Goal: Information Seeking & Learning: Learn about a topic

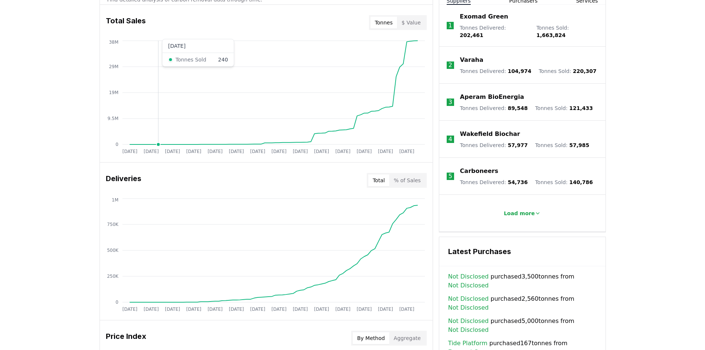
scroll to position [296, 0]
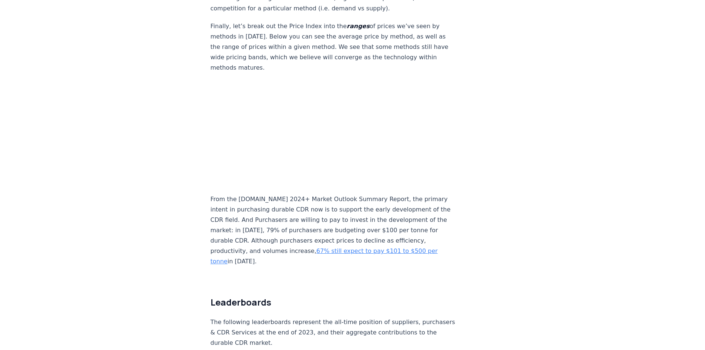
scroll to position [4616, 0]
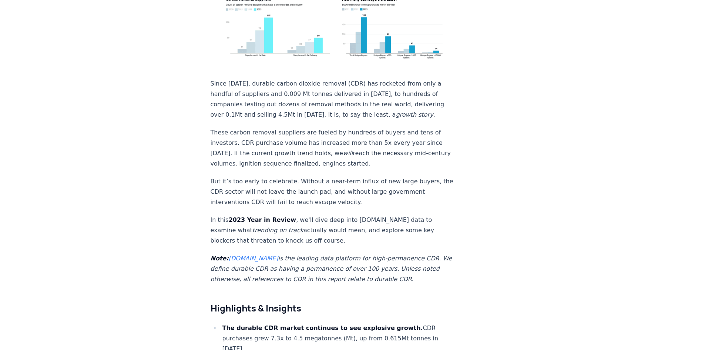
scroll to position [444, 0]
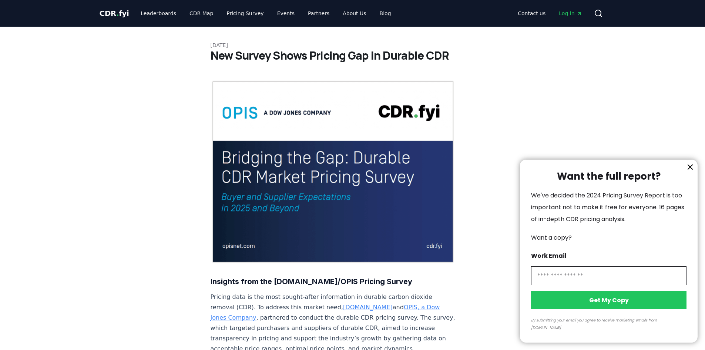
click at [690, 169] on icon "information" at bounding box center [690, 167] width 4 height 4
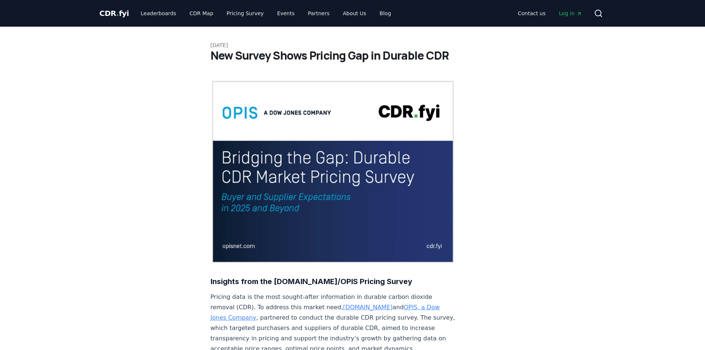
scroll to position [647, 0]
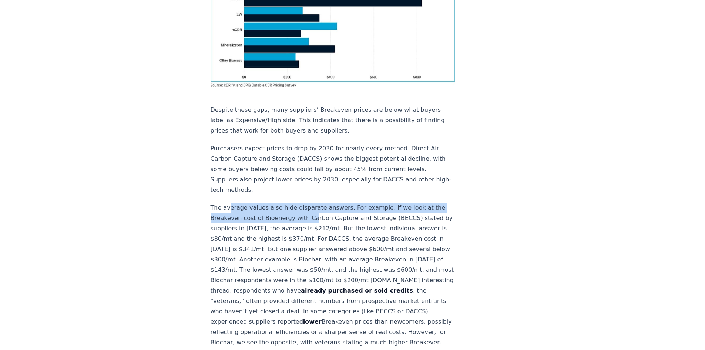
drag, startPoint x: 228, startPoint y: 166, endPoint x: 308, endPoint y: 170, distance: 80.0
click at [308, 202] on p "The average values also hide disparate answers. For example, if we look at the …" at bounding box center [333, 285] width 245 height 166
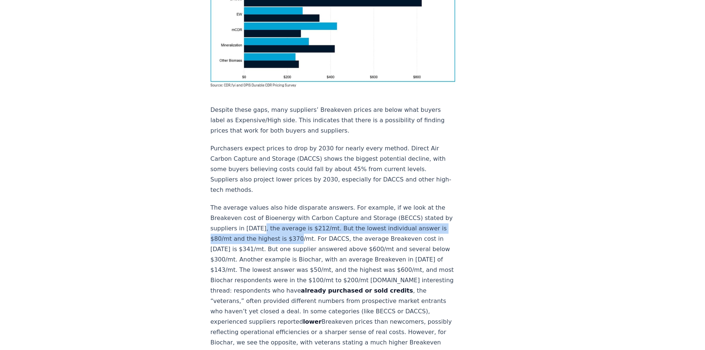
drag, startPoint x: 267, startPoint y: 186, endPoint x: 305, endPoint y: 193, distance: 38.8
click at [305, 202] on p "The average values also hide disparate answers. For example, if we look at the …" at bounding box center [333, 285] width 245 height 166
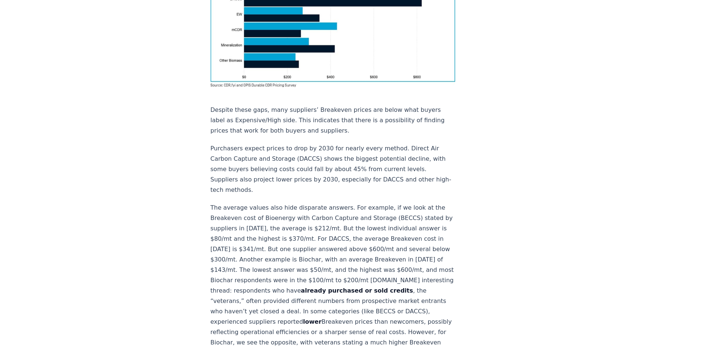
click at [328, 202] on p "The average values also hide disparate answers. For example, if we look at the …" at bounding box center [333, 285] width 245 height 166
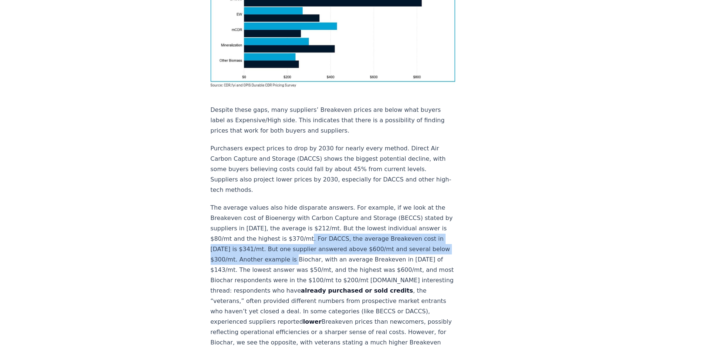
drag, startPoint x: 313, startPoint y: 198, endPoint x: 320, endPoint y: 214, distance: 17.9
click at [320, 214] on p "The average values also hide disparate answers. For example, if we look at the …" at bounding box center [333, 285] width 245 height 166
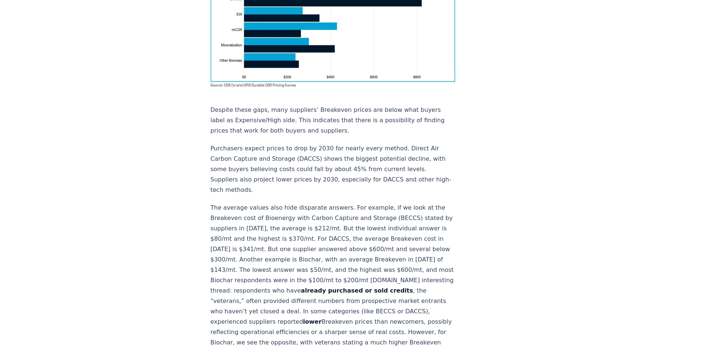
click at [333, 287] on strong "already purchased or sold credits" at bounding box center [357, 290] width 112 height 7
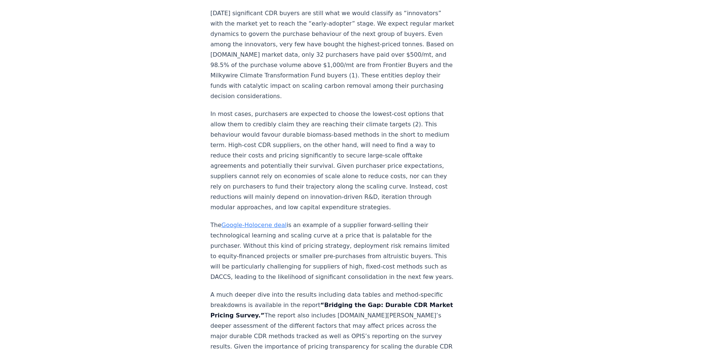
scroll to position [1147, 0]
